Goal: Information Seeking & Learning: Check status

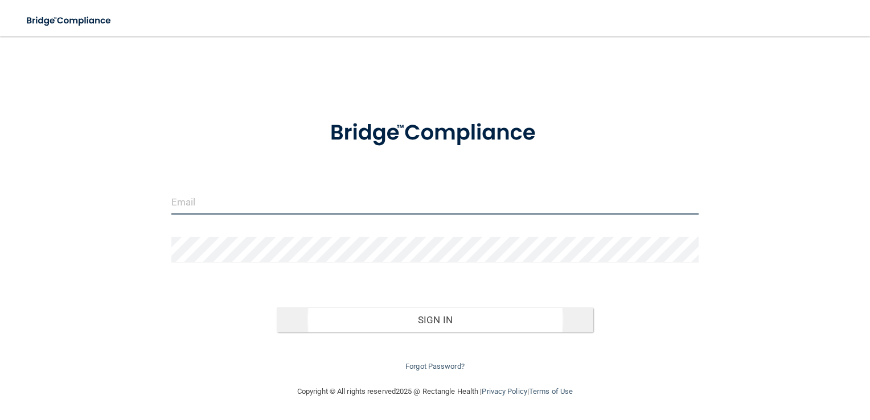
type input "[EMAIL_ADDRESS][DOMAIN_NAME]"
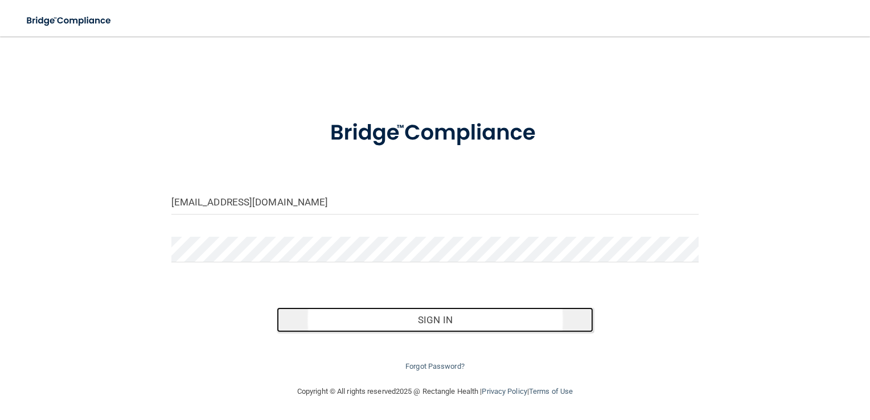
click at [427, 318] on button "Sign In" at bounding box center [435, 320] width 317 height 25
click at [461, 320] on button "Sign In" at bounding box center [435, 320] width 317 height 25
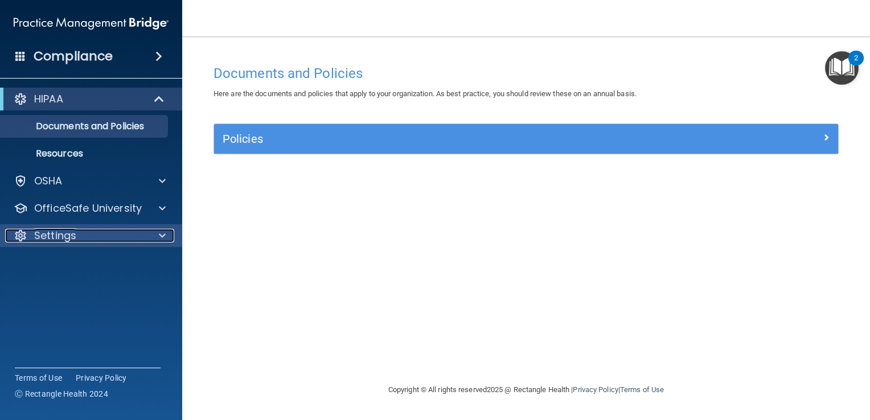
click at [121, 231] on div "Settings" at bounding box center [75, 236] width 141 height 14
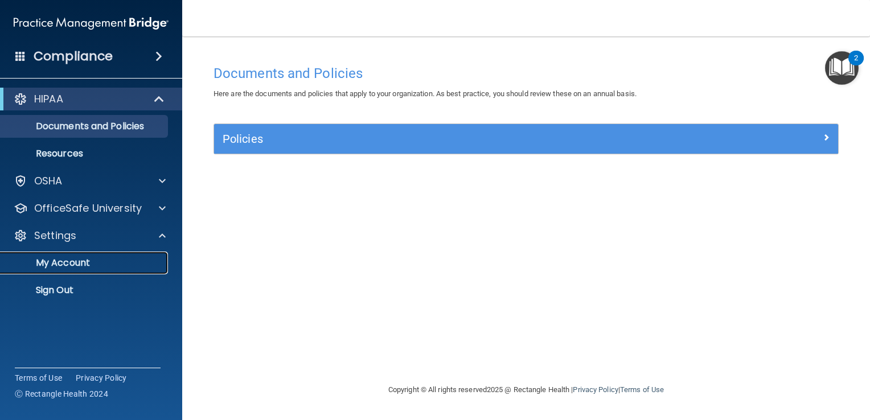
click at [81, 262] on p "My Account" at bounding box center [84, 262] width 155 height 11
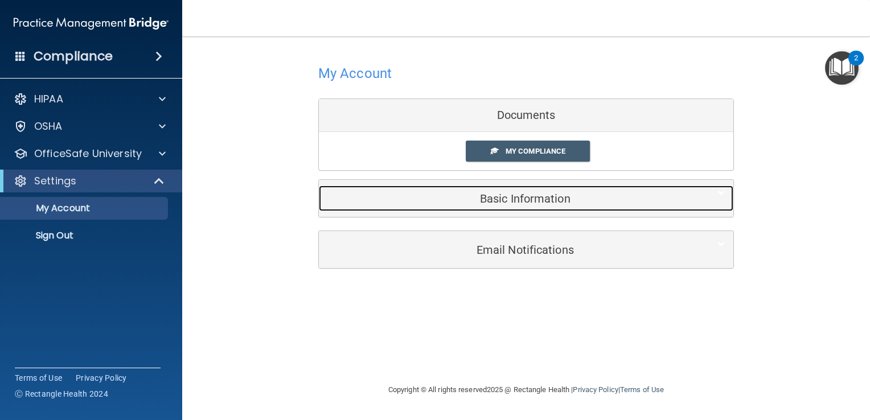
click at [468, 195] on h5 "Basic Information" at bounding box center [509, 199] width 363 height 13
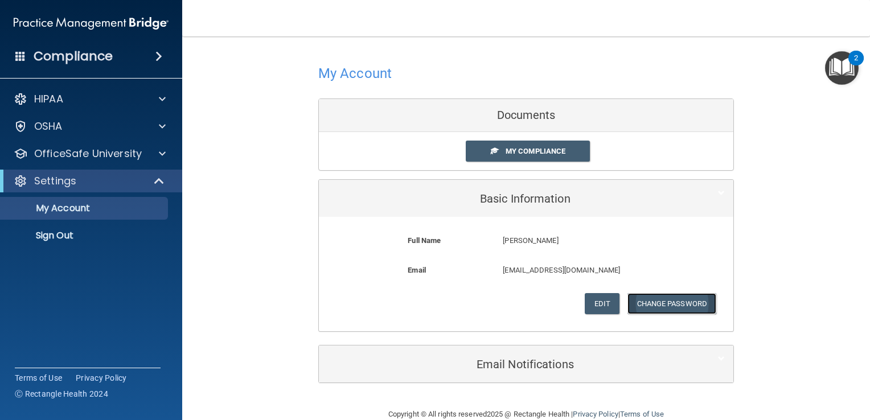
click at [681, 304] on button "Change Password" at bounding box center [672, 303] width 89 height 21
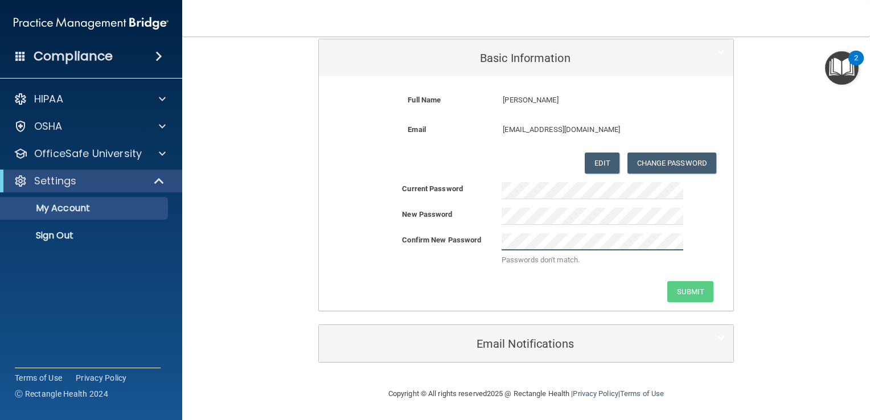
scroll to position [118, 0]
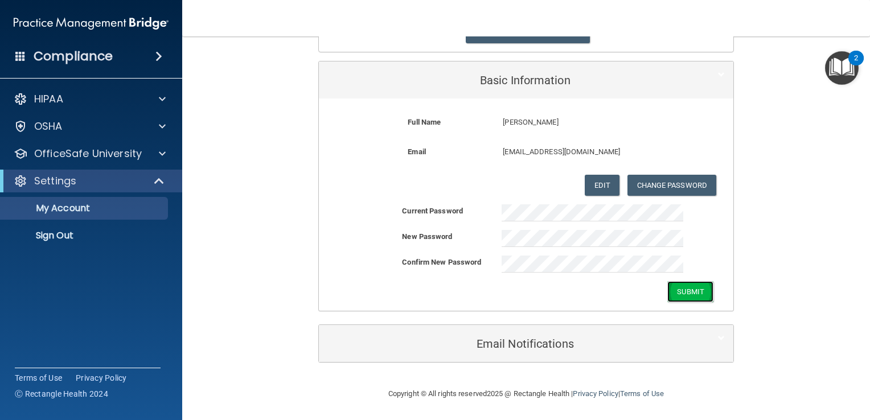
click at [695, 290] on button "Submit" at bounding box center [691, 291] width 46 height 21
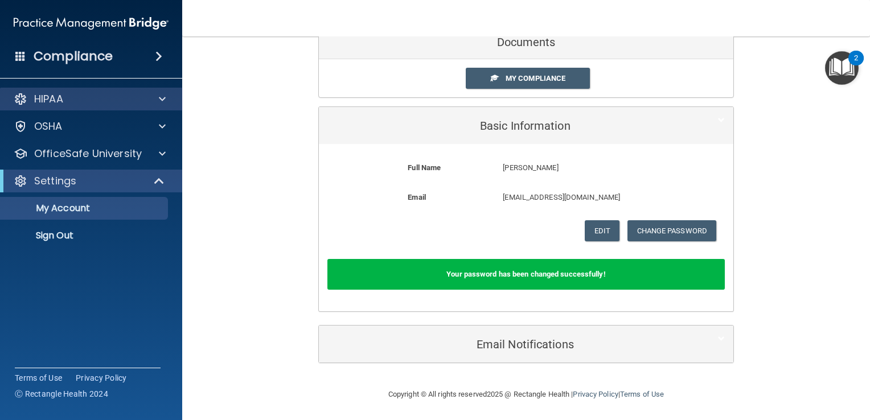
click at [159, 109] on div "HIPAA" at bounding box center [91, 99] width 183 height 23
click at [161, 103] on span at bounding box center [162, 99] width 7 height 14
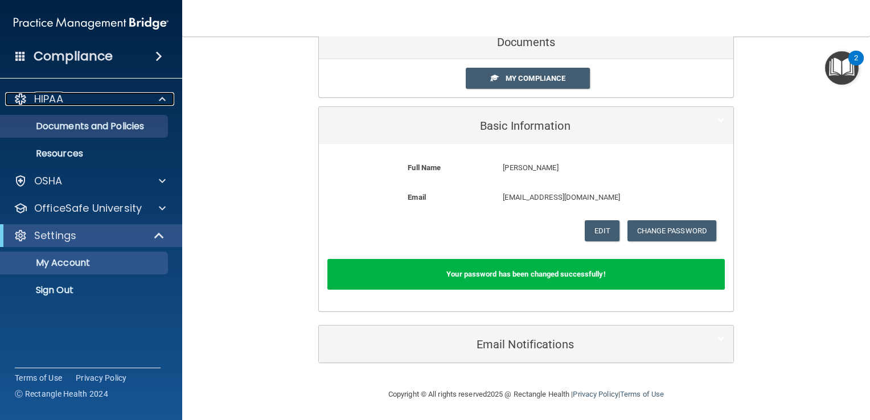
scroll to position [21, 0]
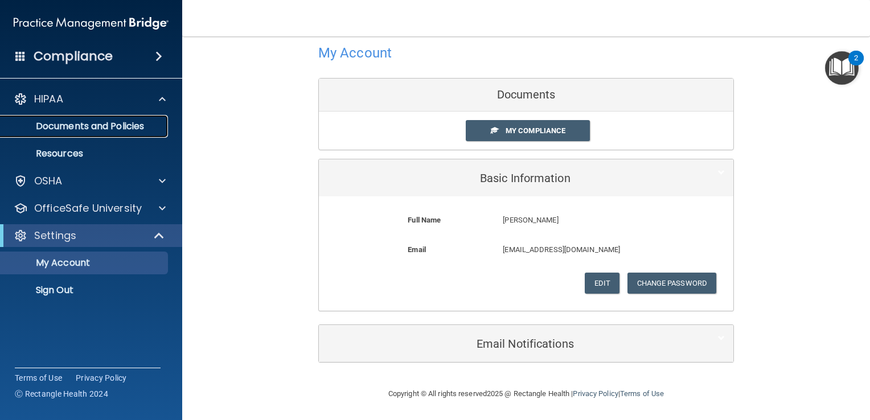
click at [103, 129] on p "Documents and Policies" at bounding box center [84, 126] width 155 height 11
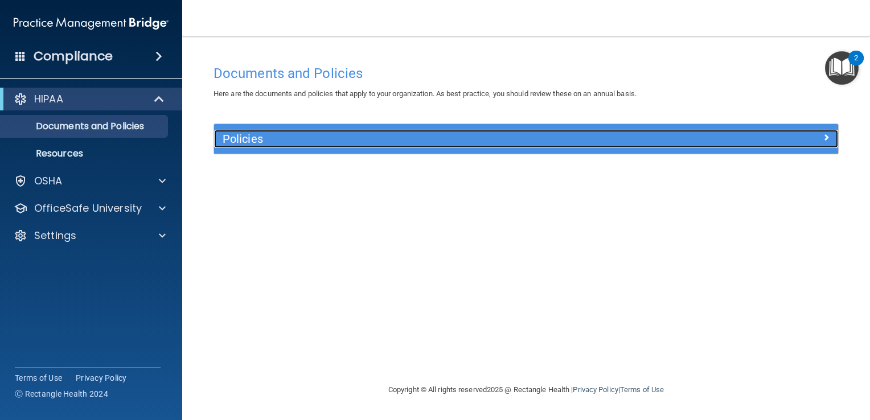
click at [751, 133] on div at bounding box center [760, 137] width 156 height 14
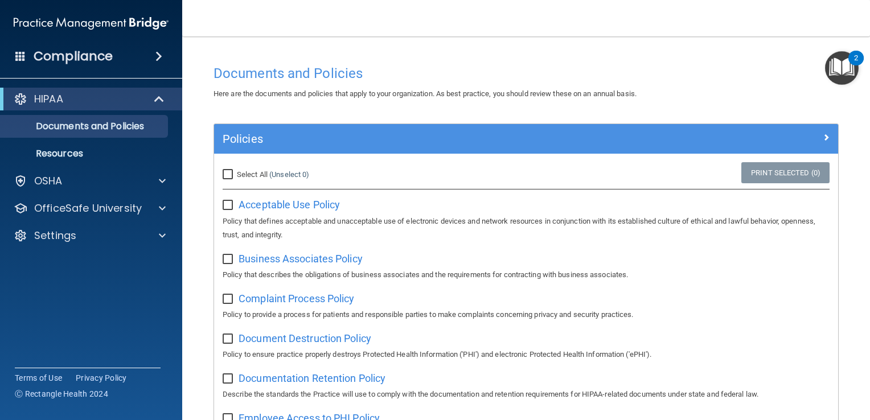
click at [261, 174] on span "Select All" at bounding box center [252, 174] width 31 height 9
click at [236, 174] on input "Select All (Unselect 0) Unselect All" at bounding box center [229, 174] width 13 height 9
checkbox input "true"
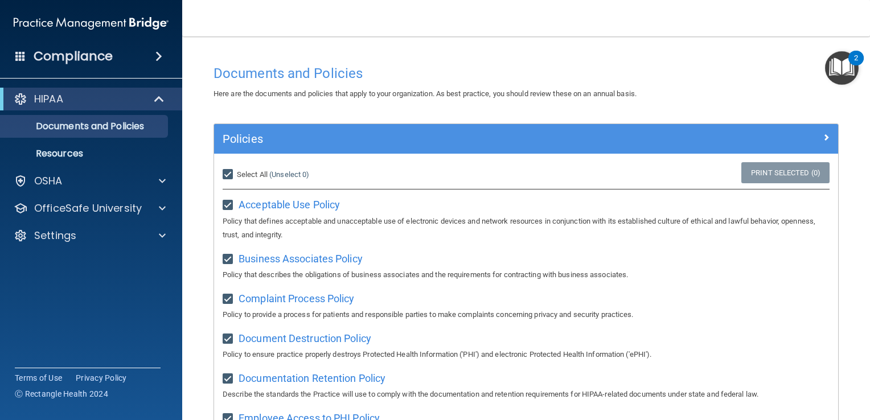
checkbox input "true"
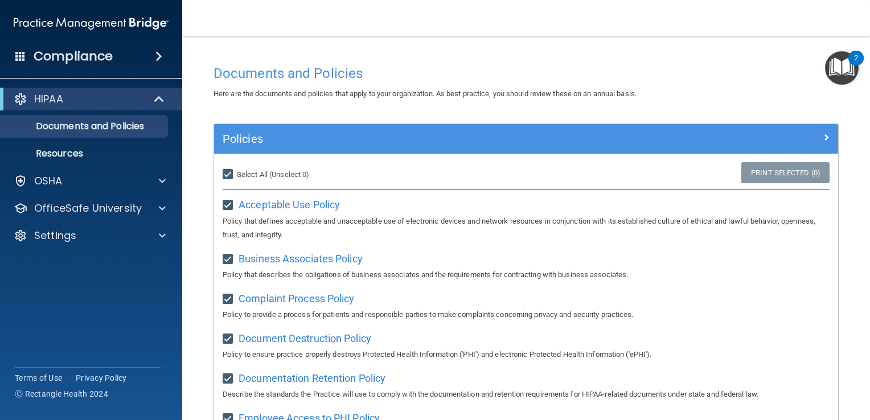
checkbox input "true"
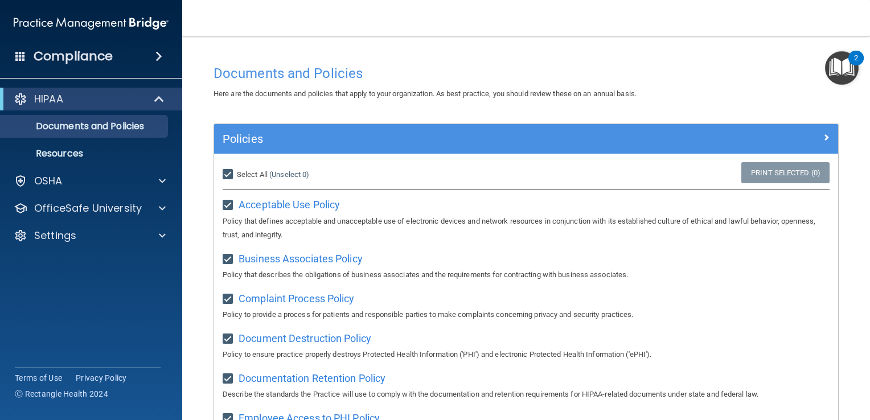
checkbox input "true"
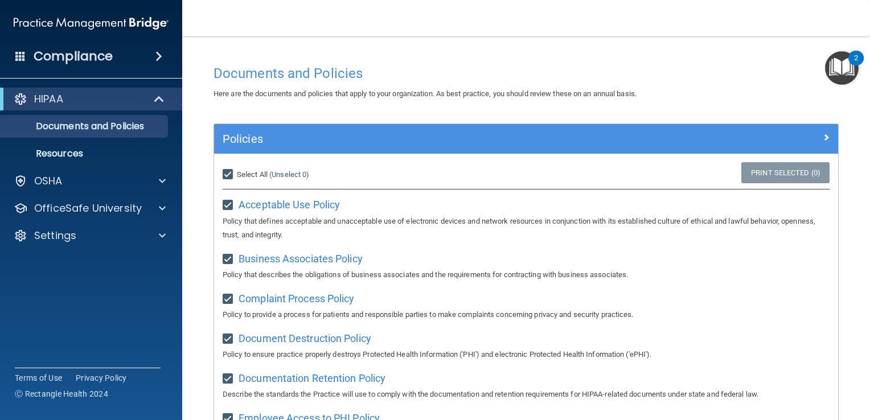
checkbox input "true"
click at [307, 204] on span "Acceptable Use Policy" at bounding box center [289, 205] width 101 height 12
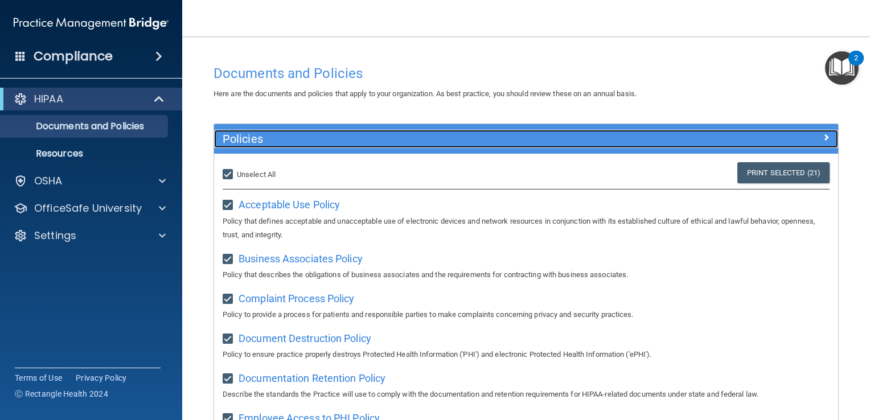
click at [795, 130] on div at bounding box center [760, 137] width 156 height 14
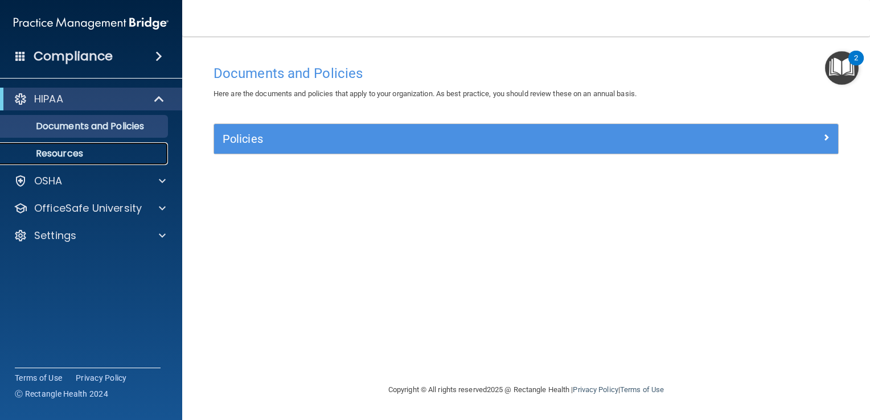
click at [101, 152] on p "Resources" at bounding box center [84, 153] width 155 height 11
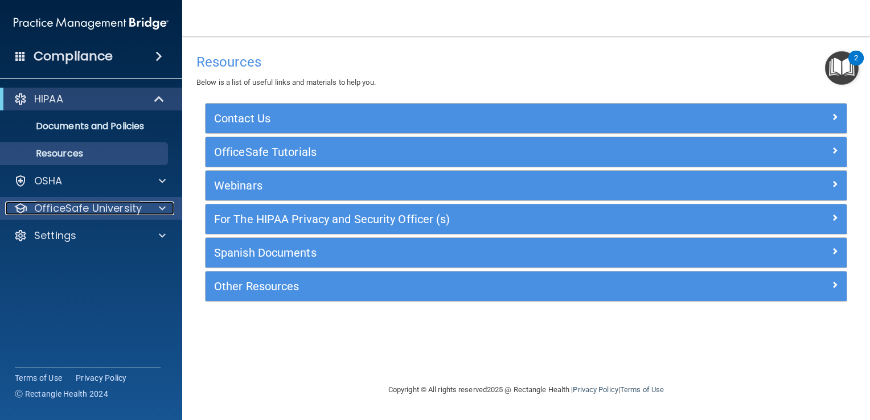
click at [162, 208] on span at bounding box center [162, 209] width 7 height 14
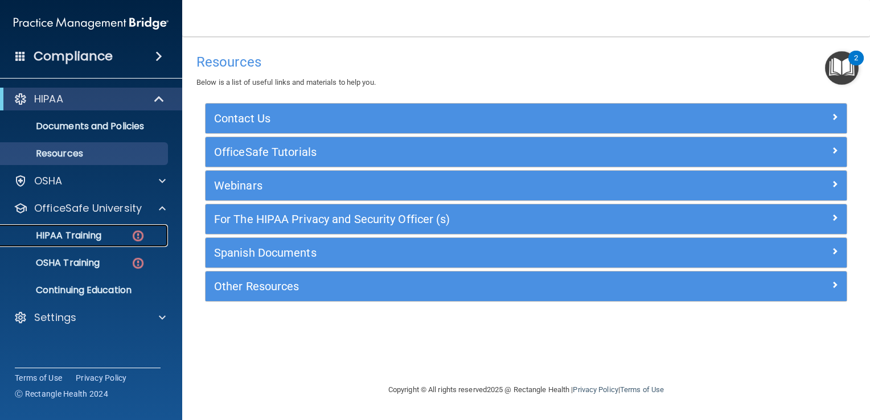
click at [141, 234] on img at bounding box center [138, 236] width 14 height 14
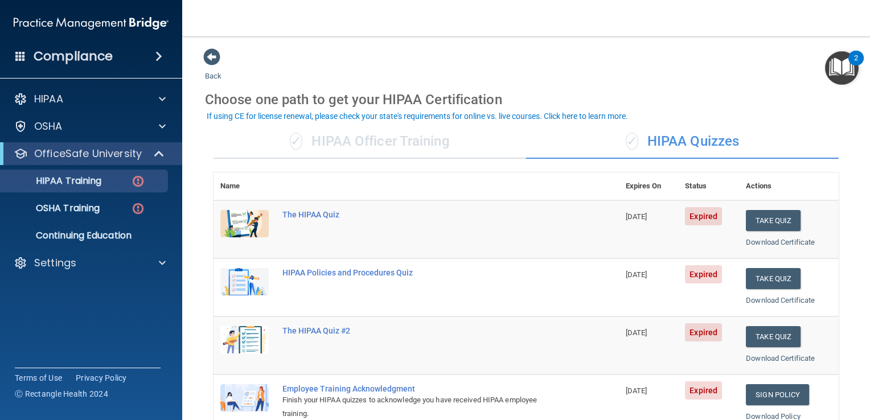
click at [695, 213] on span "Expired" at bounding box center [703, 216] width 37 height 18
click at [135, 211] on img at bounding box center [138, 209] width 14 height 14
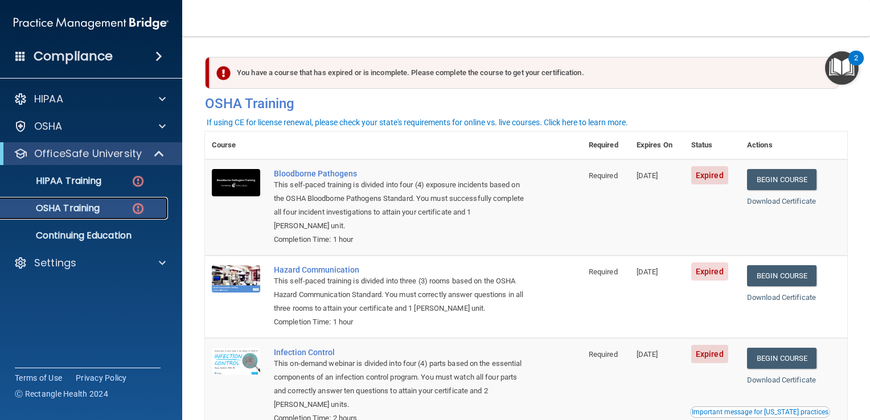
click at [135, 211] on img at bounding box center [138, 209] width 14 height 14
click at [132, 181] on img at bounding box center [138, 181] width 14 height 14
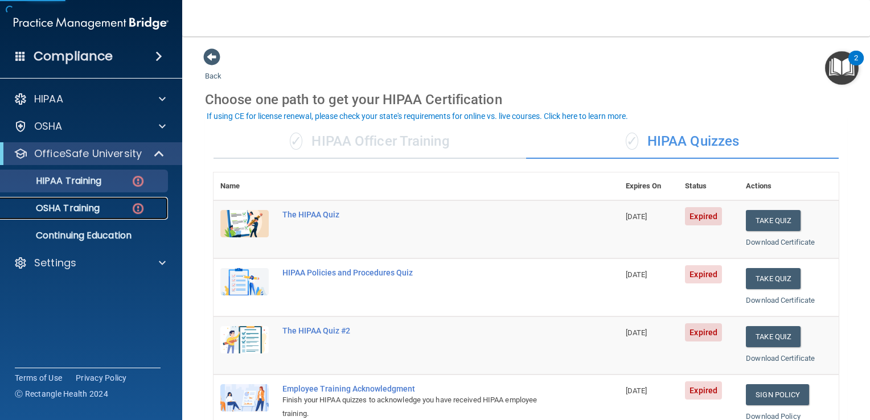
click at [133, 208] on img at bounding box center [138, 209] width 14 height 14
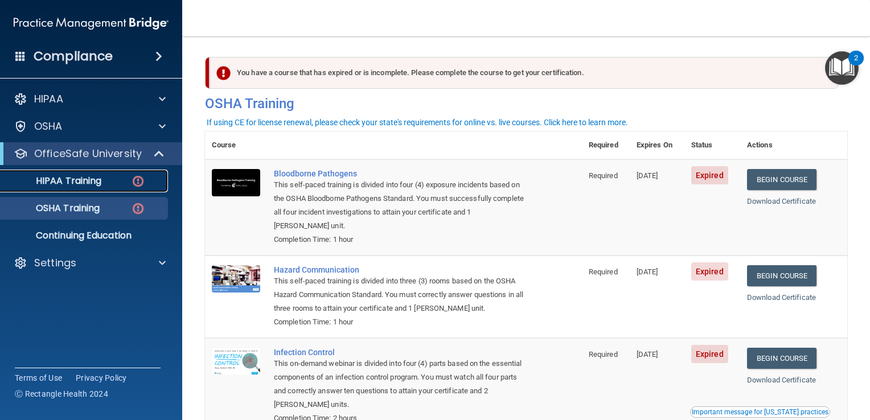
click at [145, 181] on img at bounding box center [138, 181] width 14 height 14
